Goal: Use online tool/utility

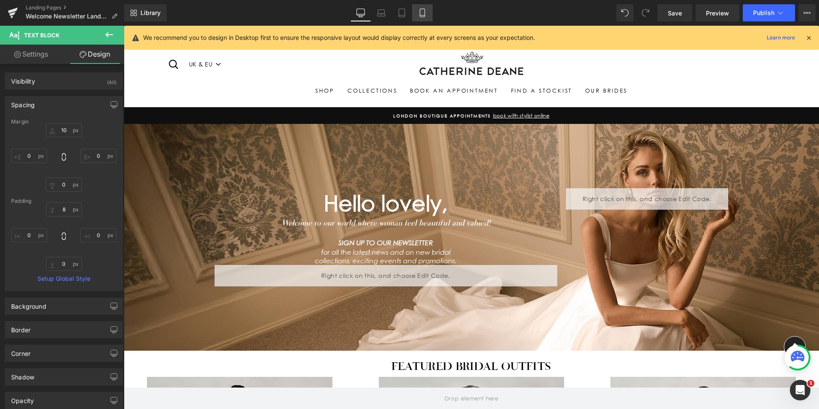
drag, startPoint x: 423, startPoint y: 10, endPoint x: 426, endPoint y: 20, distance: 10.0
click at [423, 11] on icon at bounding box center [422, 13] width 9 height 9
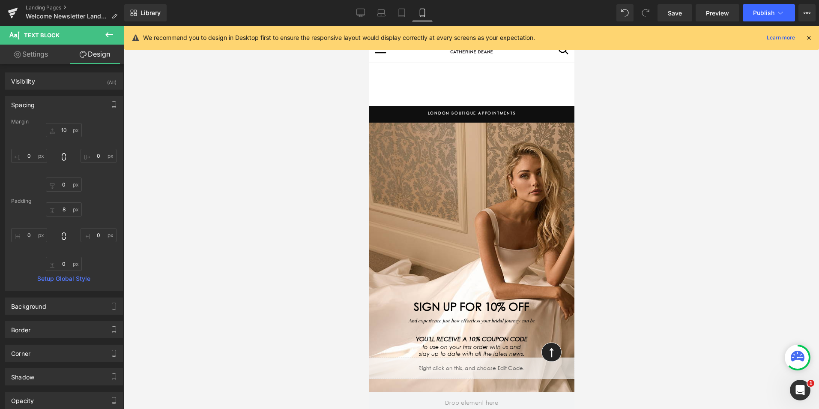
type input "10"
type input "0"
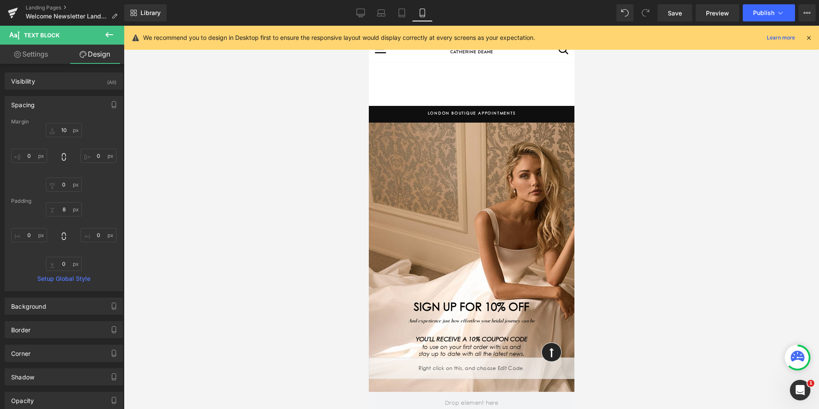
type input "0"
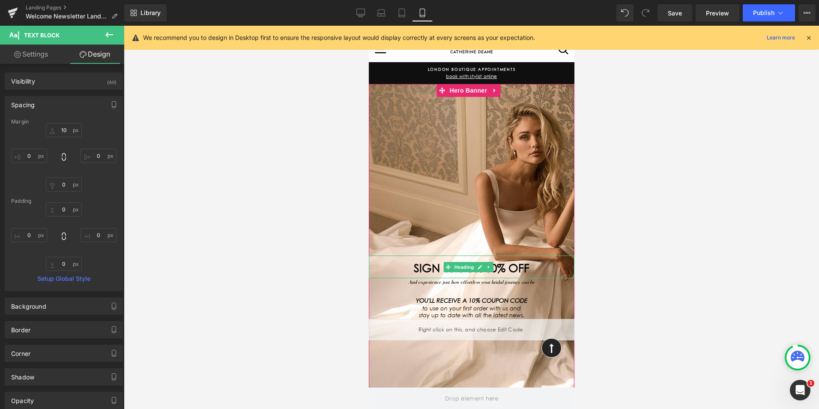
click at [537, 259] on div "SIGN UP FOR 10% OFF" at bounding box center [472, 266] width 206 height 23
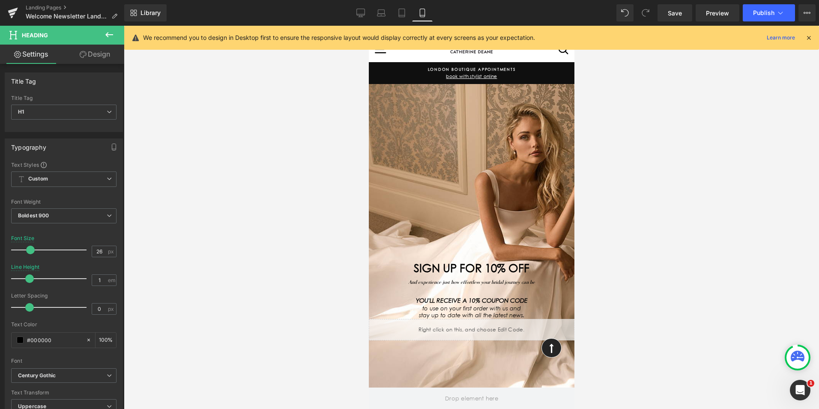
click at [99, 55] on link "Design" at bounding box center [95, 54] width 62 height 19
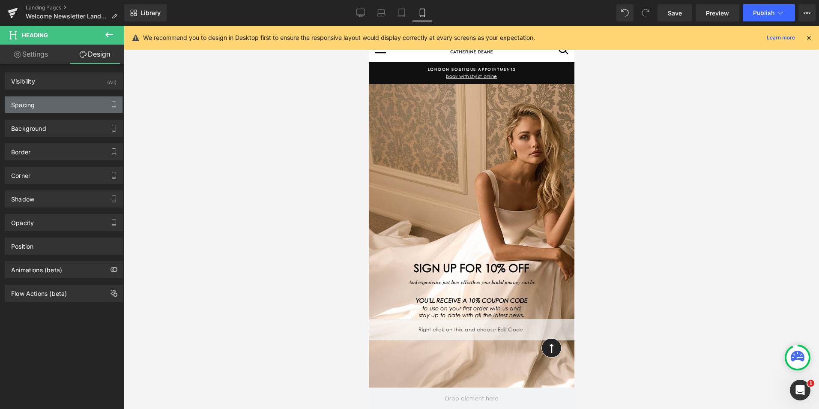
type input "200"
type input "0"
type input "17"
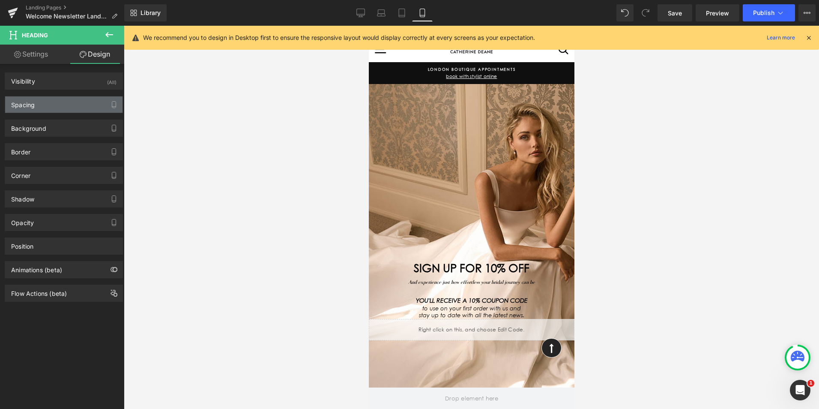
type input "0"
type input "10"
type input "0"
click at [64, 105] on div "Spacing" at bounding box center [63, 104] width 117 height 16
